Goal: Find specific page/section: Find specific page/section

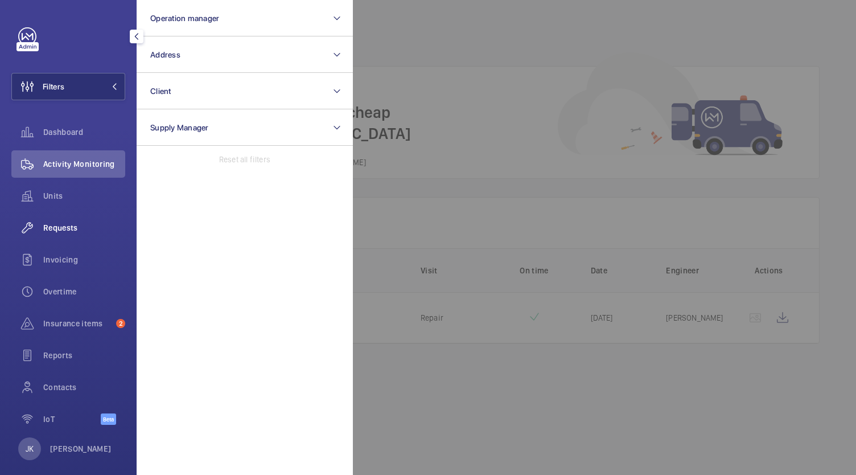
click at [69, 230] on span "Requests" at bounding box center [84, 227] width 82 height 11
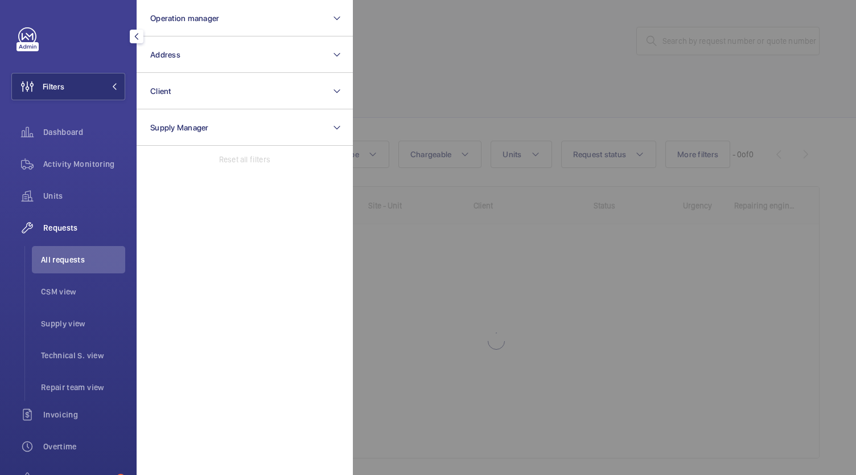
click at [437, 227] on div at bounding box center [781, 237] width 856 height 475
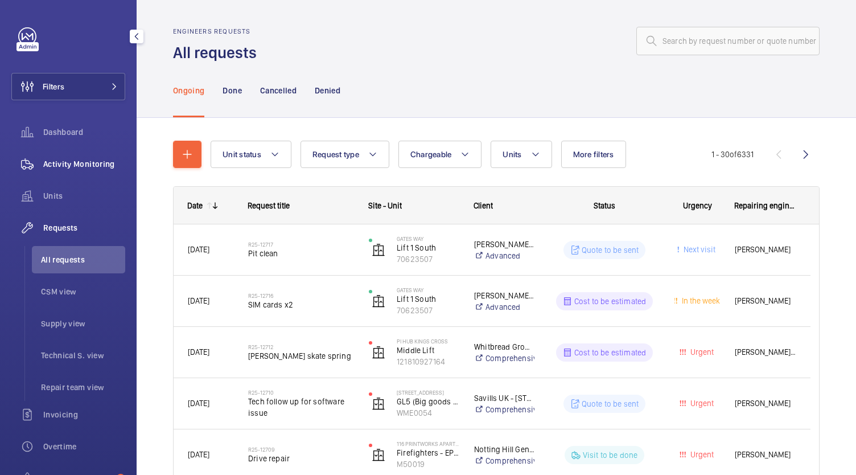
click at [85, 171] on div "Activity Monitoring" at bounding box center [68, 163] width 114 height 27
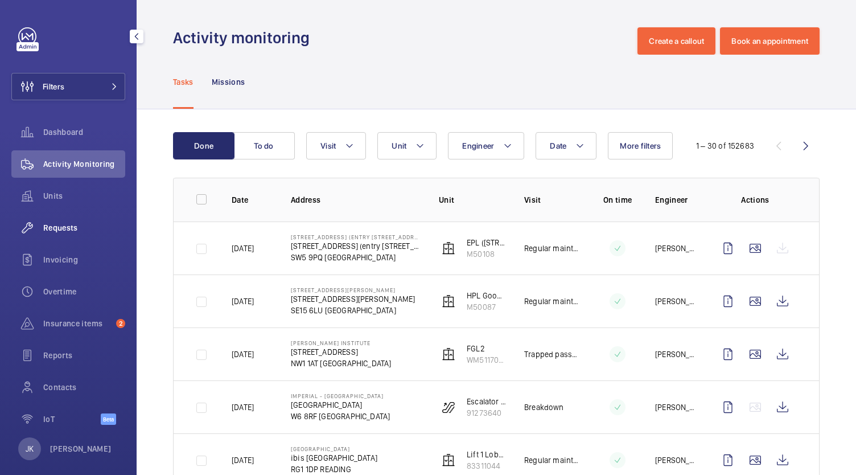
click at [65, 240] on div "Requests" at bounding box center [68, 227] width 114 height 27
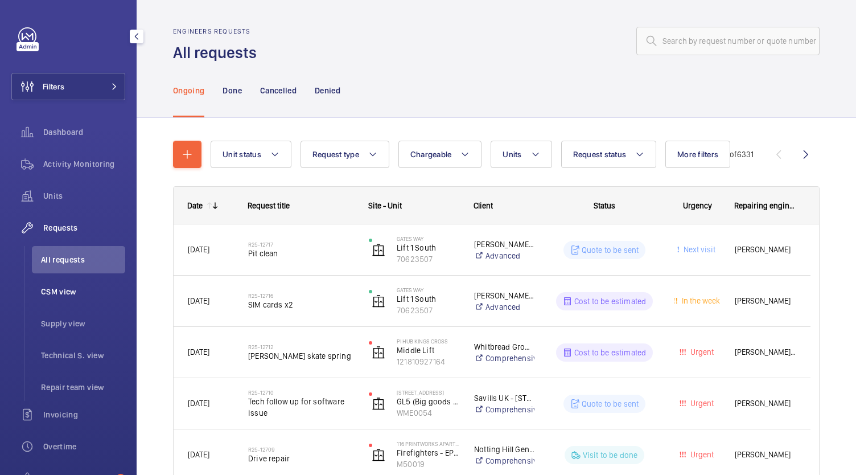
click at [72, 299] on li "CSM view" at bounding box center [78, 291] width 93 height 27
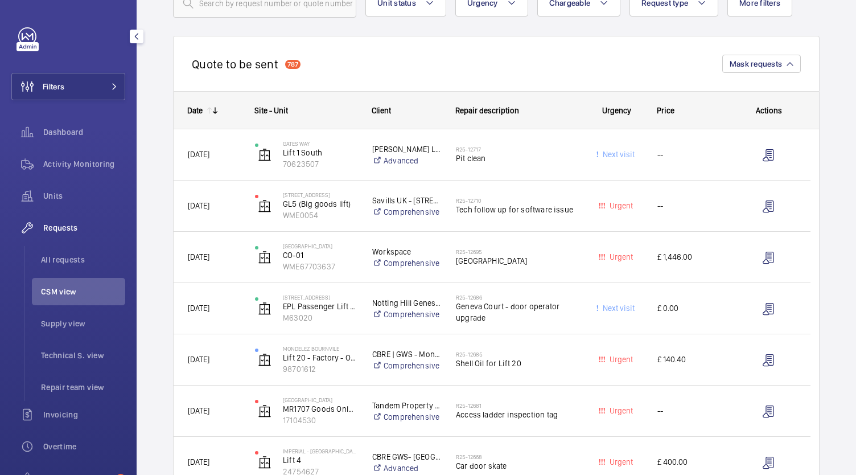
scroll to position [87, 0]
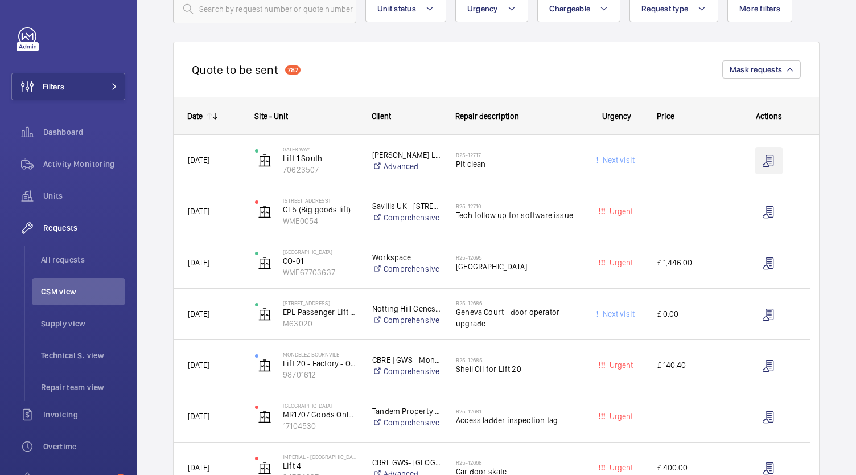
click at [759, 162] on wm-front-icon-button at bounding box center [768, 160] width 27 height 27
